Goal: Information Seeking & Learning: Learn about a topic

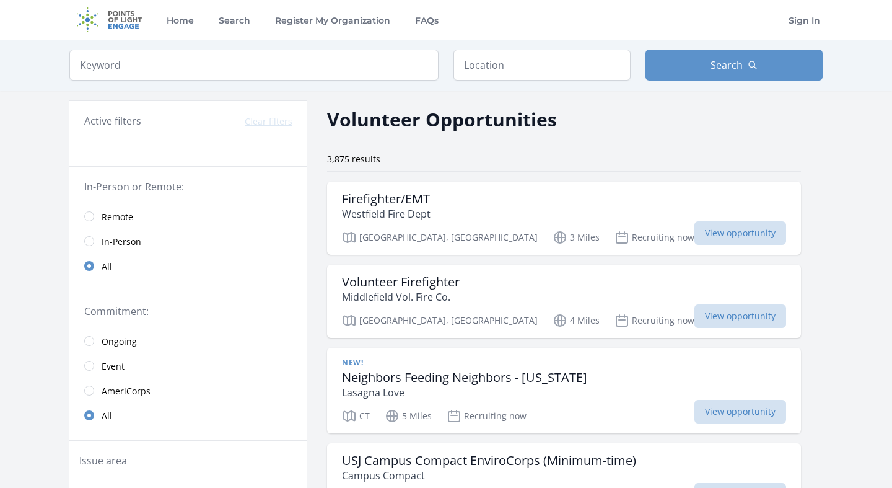
scroll to position [4, 0]
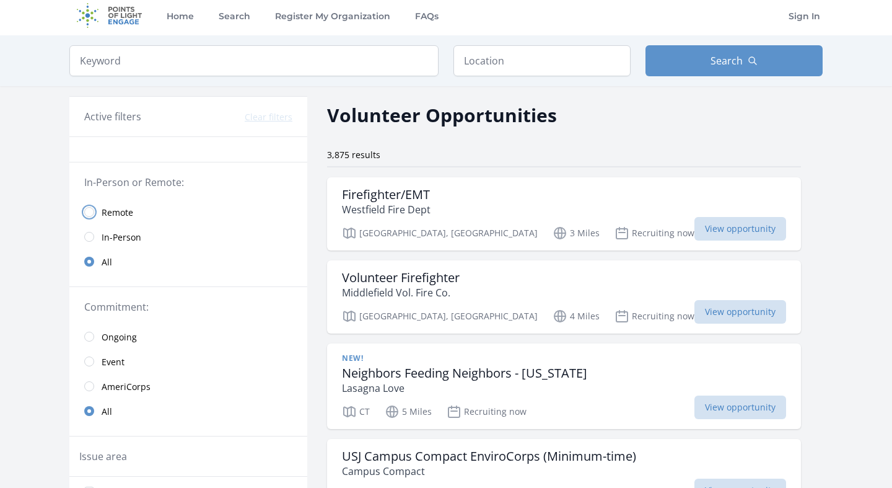
click at [85, 211] on input "radio" at bounding box center [89, 212] width 10 height 10
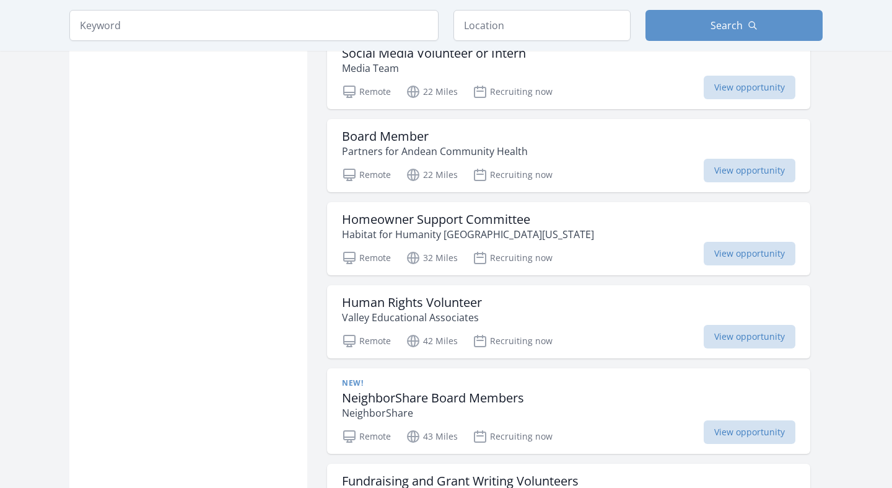
scroll to position [978, 0]
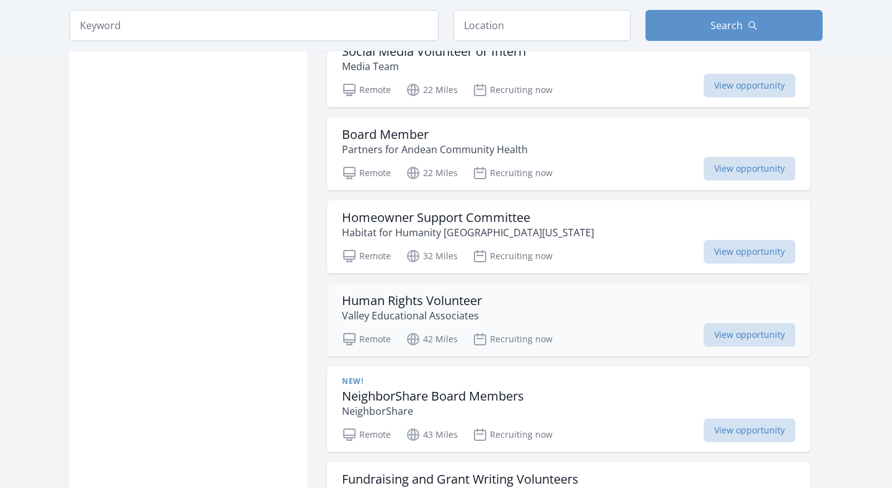
click at [410, 301] on h3 "Human Rights Volunteer" at bounding box center [412, 300] width 140 height 15
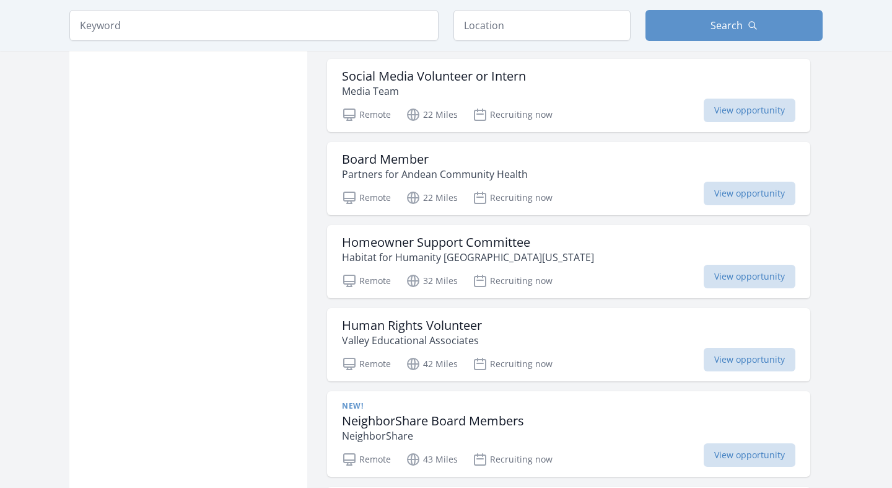
scroll to position [954, 0]
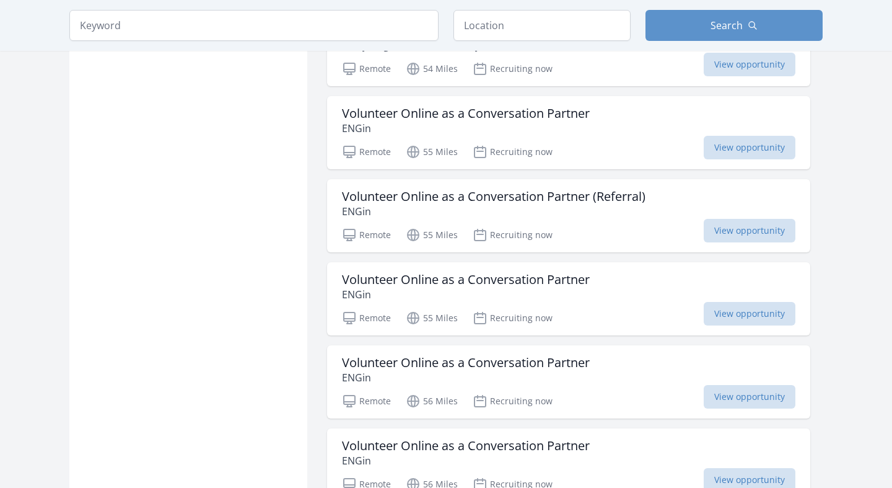
scroll to position [2343, 0]
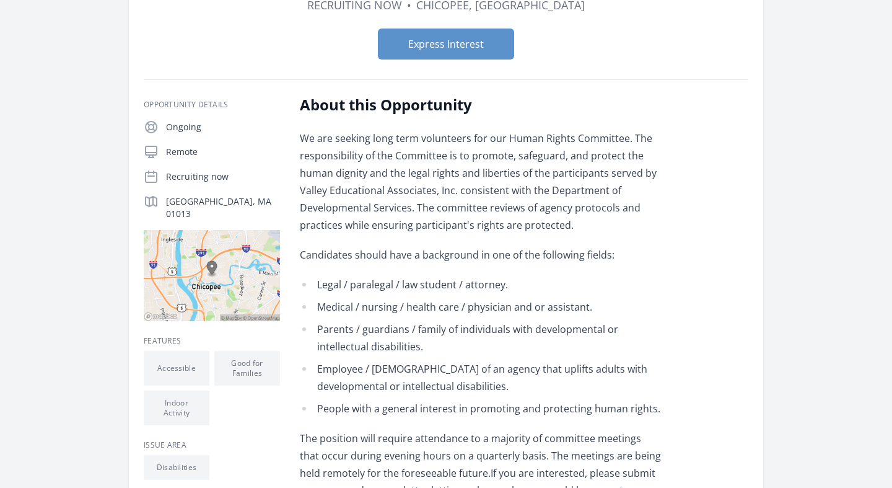
scroll to position [136, 0]
